Goal: Transaction & Acquisition: Purchase product/service

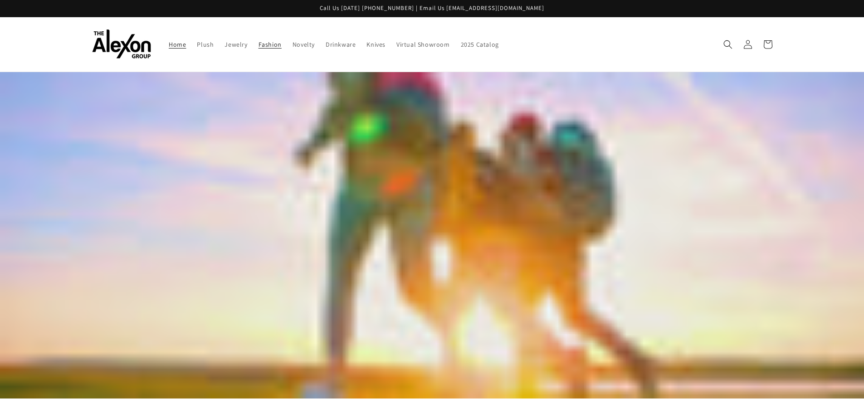
click at [271, 41] on span "Fashion" at bounding box center [270, 44] width 23 height 8
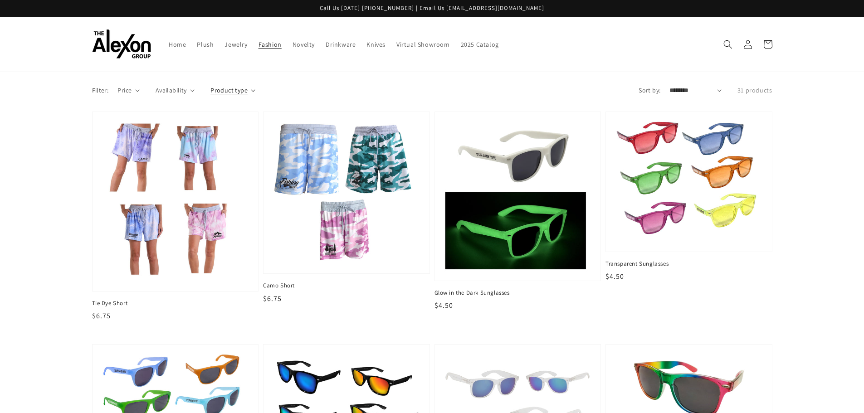
click at [239, 89] on span "Product type" at bounding box center [229, 91] width 37 height 10
click at [218, 138] on icon at bounding box center [218, 140] width 7 height 7
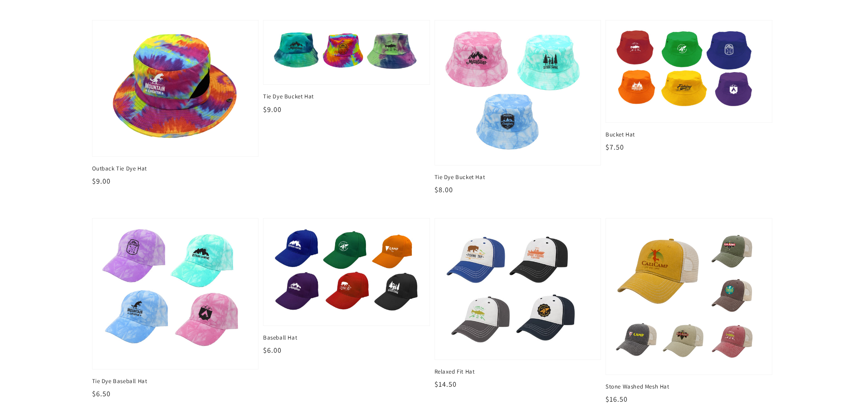
scroll to position [1208, 0]
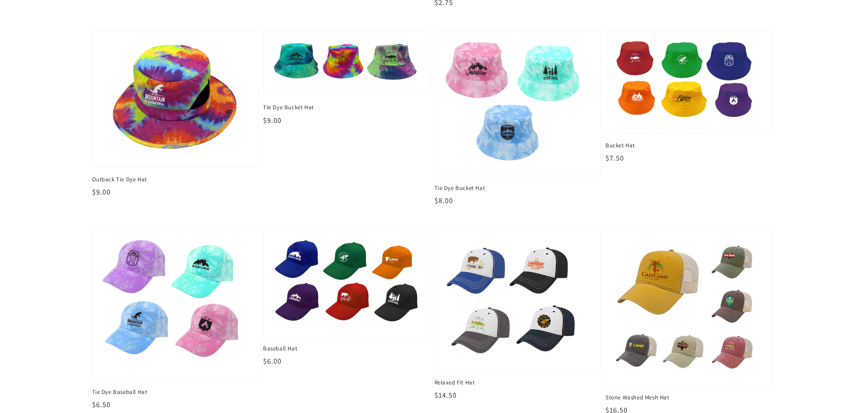
scroll to position [890, 0]
